Goal: Task Accomplishment & Management: Manage account settings

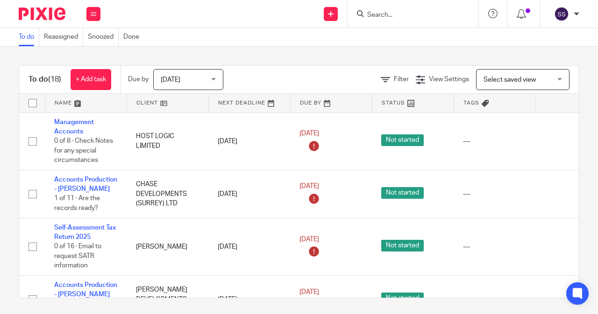
click at [387, 11] on input "Search" at bounding box center [408, 15] width 84 height 8
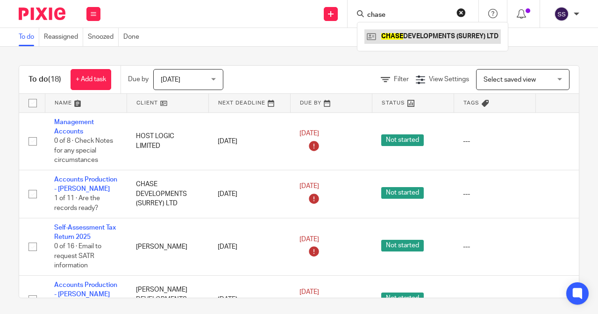
type input "chase"
click at [411, 35] on link at bounding box center [432, 36] width 136 height 14
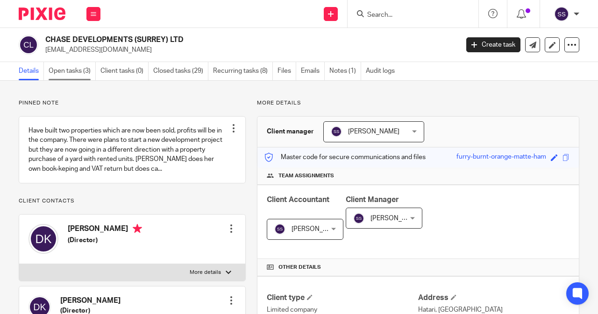
click at [88, 76] on link "Open tasks (3)" at bounding box center [72, 71] width 47 height 18
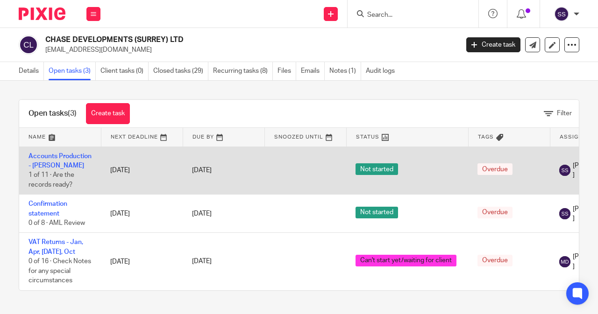
scroll to position [1, 0]
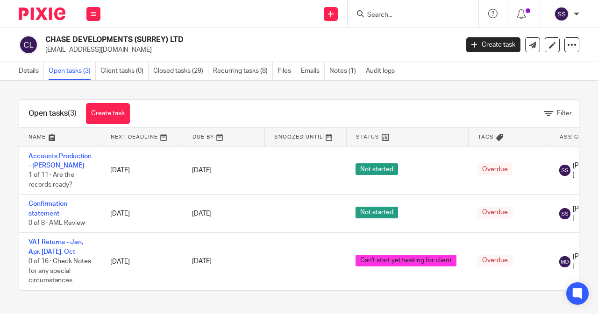
click at [395, 20] on div at bounding box center [412, 14] width 131 height 28
click at [391, 9] on form at bounding box center [415, 14] width 99 height 12
click at [395, 14] on input "Search" at bounding box center [408, 15] width 84 height 8
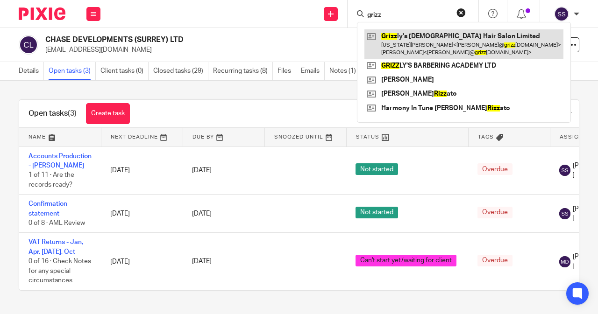
type input "grizz"
click at [409, 37] on link at bounding box center [463, 43] width 199 height 29
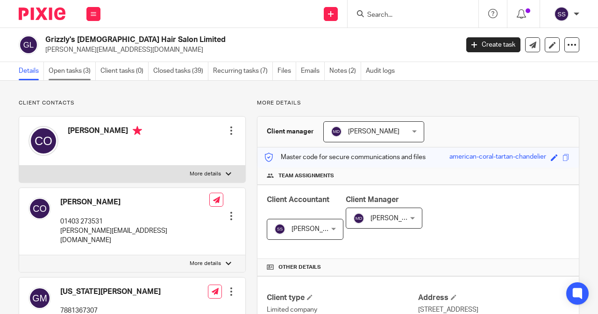
click at [56, 71] on link "Open tasks (3)" at bounding box center [72, 71] width 47 height 18
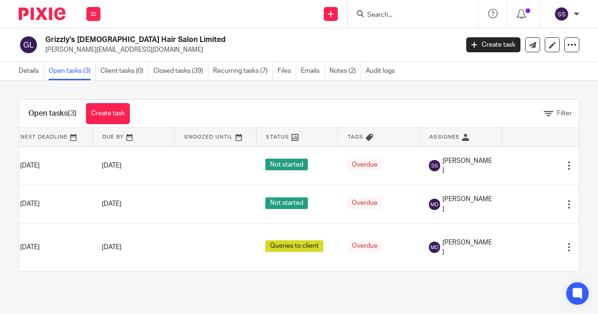
scroll to position [0, 108]
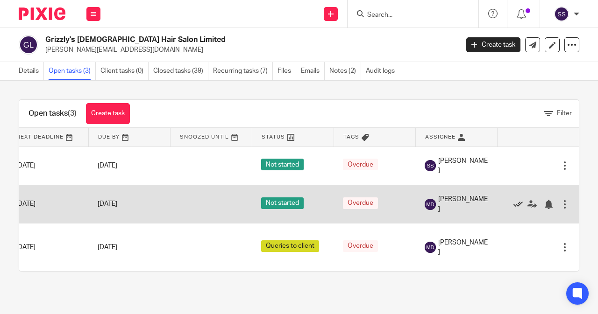
click at [513, 209] on icon at bounding box center [517, 204] width 9 height 9
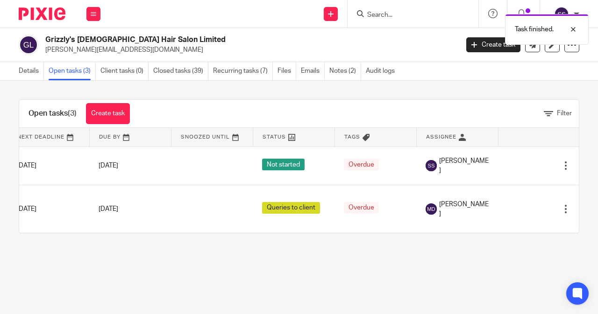
scroll to position [0, 0]
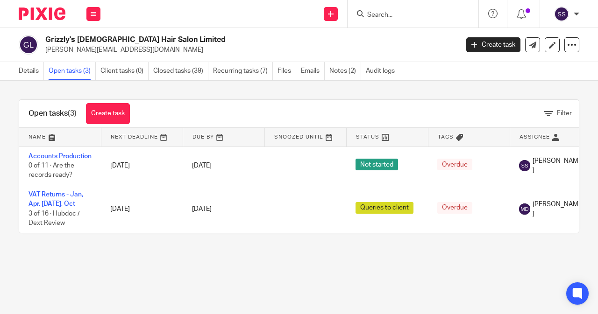
click at [371, 10] on form at bounding box center [415, 14] width 99 height 12
click at [375, 14] on input "Search" at bounding box center [408, 15] width 84 height 8
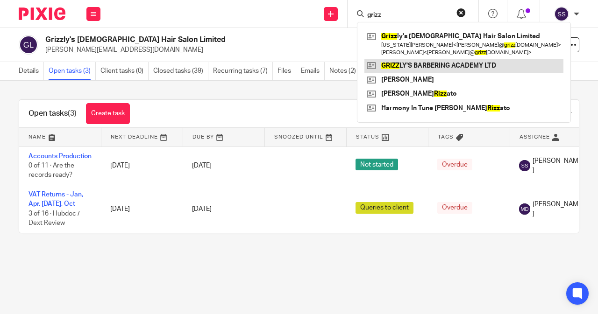
type input "grizz"
click at [414, 63] on link at bounding box center [463, 66] width 199 height 14
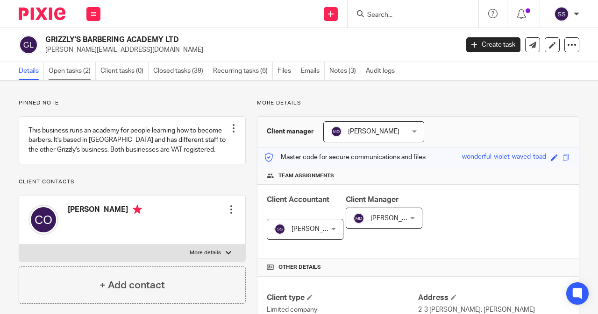
click at [73, 68] on link "Open tasks (2)" at bounding box center [72, 71] width 47 height 18
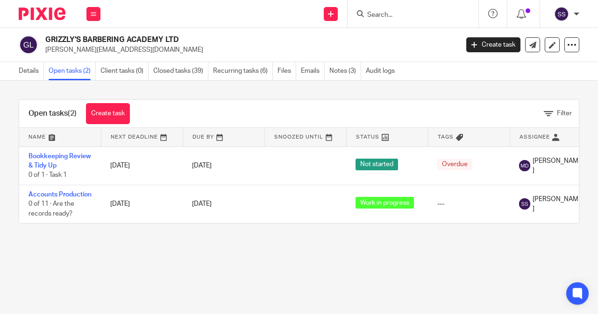
scroll to position [0, 108]
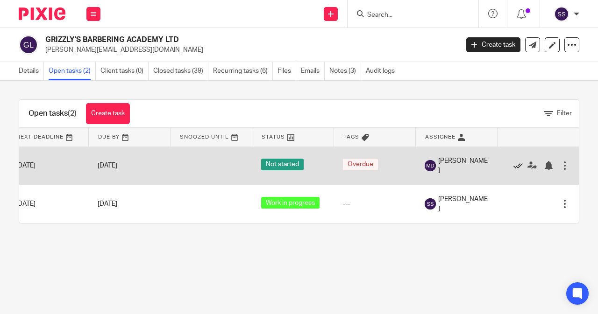
click at [513, 164] on icon at bounding box center [517, 165] width 9 height 9
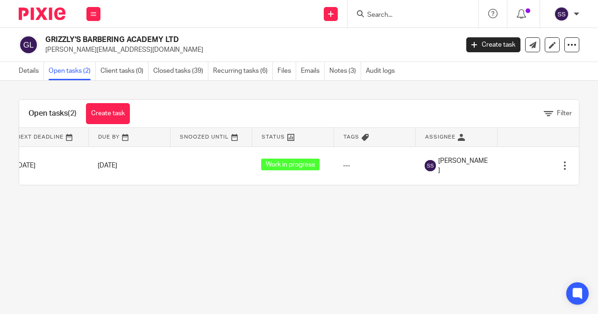
click at [383, 14] on input "Search" at bounding box center [408, 15] width 84 height 8
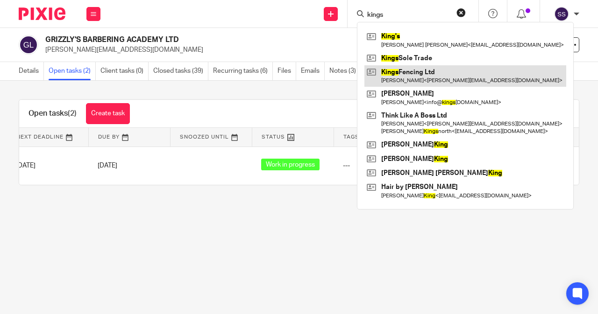
type input "kings"
click at [422, 84] on link at bounding box center [465, 75] width 202 height 21
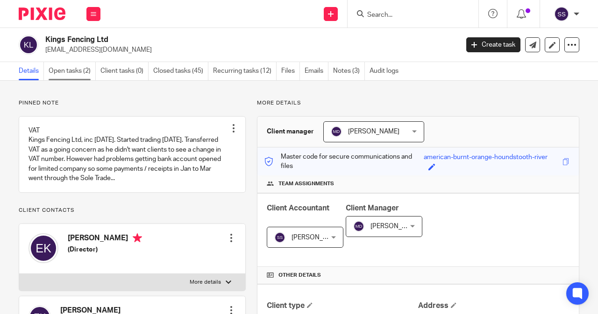
click at [80, 76] on link "Open tasks (2)" at bounding box center [72, 71] width 47 height 18
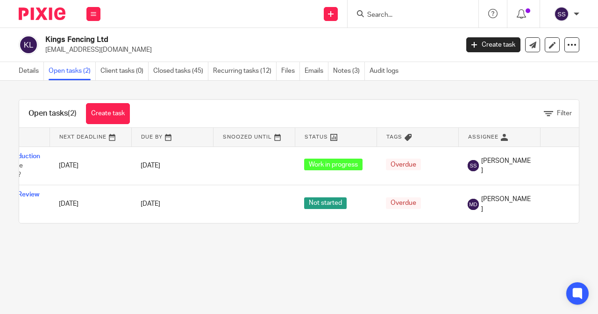
scroll to position [0, 108]
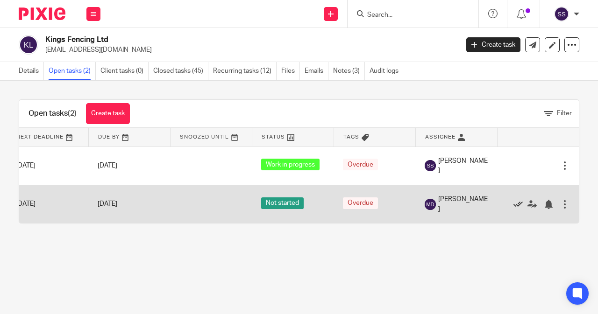
click at [513, 209] on icon at bounding box center [517, 204] width 9 height 9
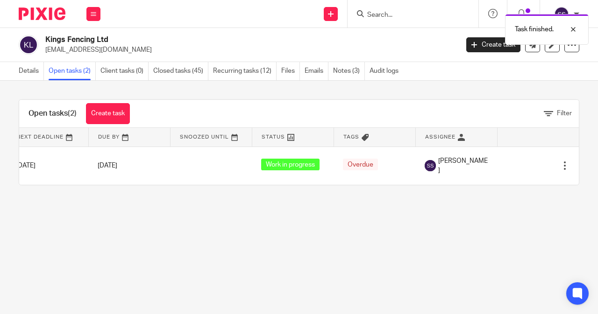
click at [373, 15] on div "Task finished." at bounding box center [443, 26] width 289 height 35
click at [372, 13] on input "Search" at bounding box center [408, 15] width 84 height 8
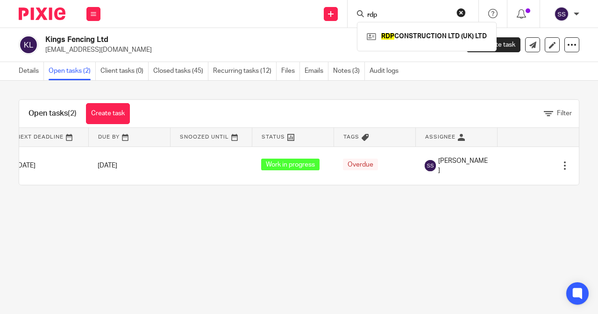
type input "rdp"
click at [399, 41] on link at bounding box center [426, 36] width 125 height 14
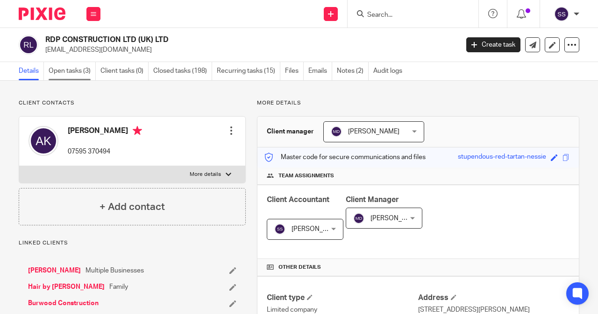
click at [87, 74] on link "Open tasks (3)" at bounding box center [72, 71] width 47 height 18
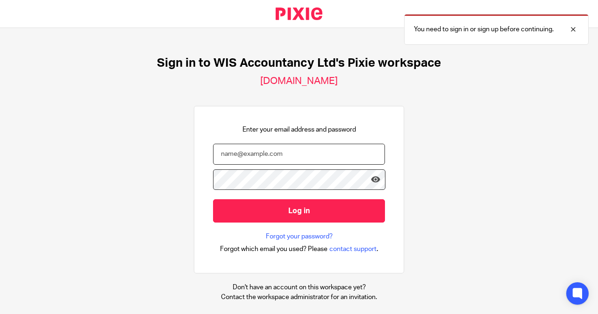
click at [246, 155] on input "email" at bounding box center [299, 154] width 172 height 21
type input "[EMAIL_ADDRESS][DOMAIN_NAME]"
click at [288, 212] on input "Log in" at bounding box center [299, 210] width 172 height 23
